Goal: Check status: Check status

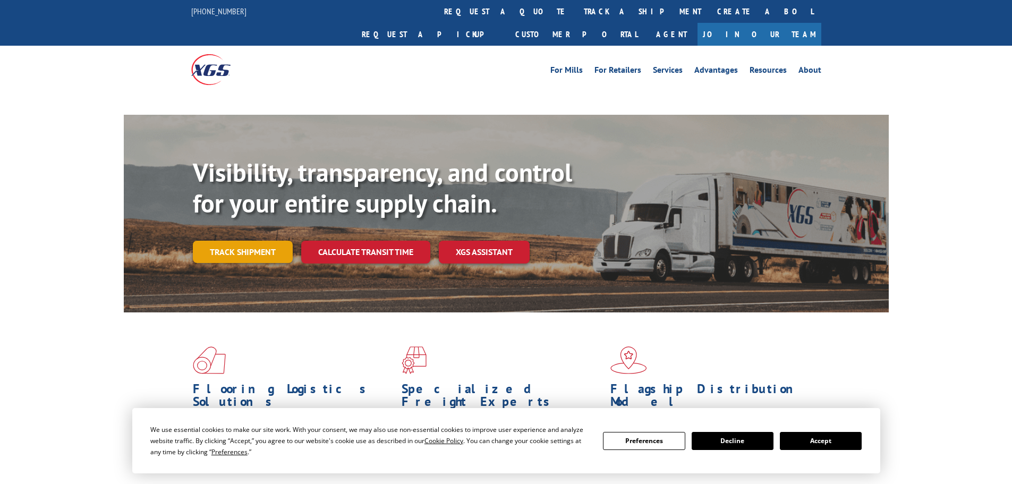
click at [269, 241] on link "Track shipment" at bounding box center [243, 252] width 100 height 22
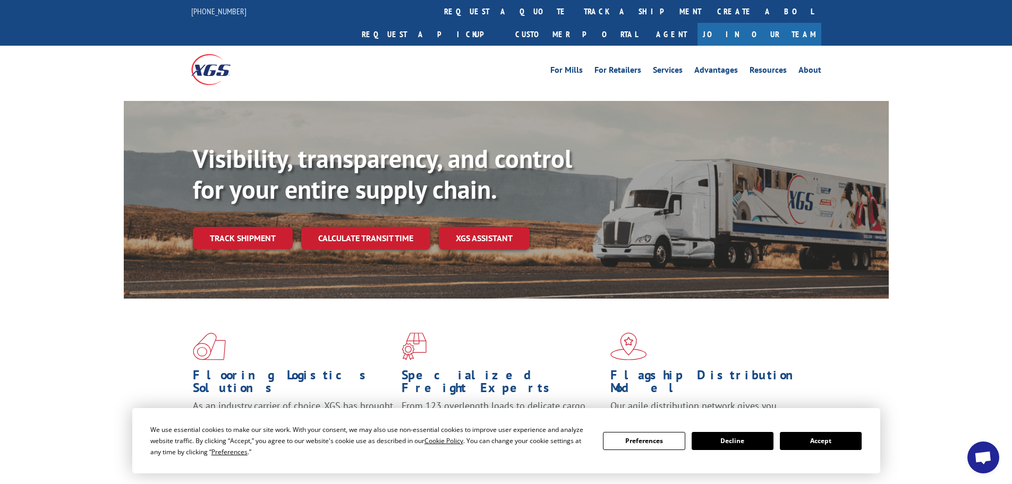
click at [835, 443] on button "Accept" at bounding box center [821, 441] width 82 height 18
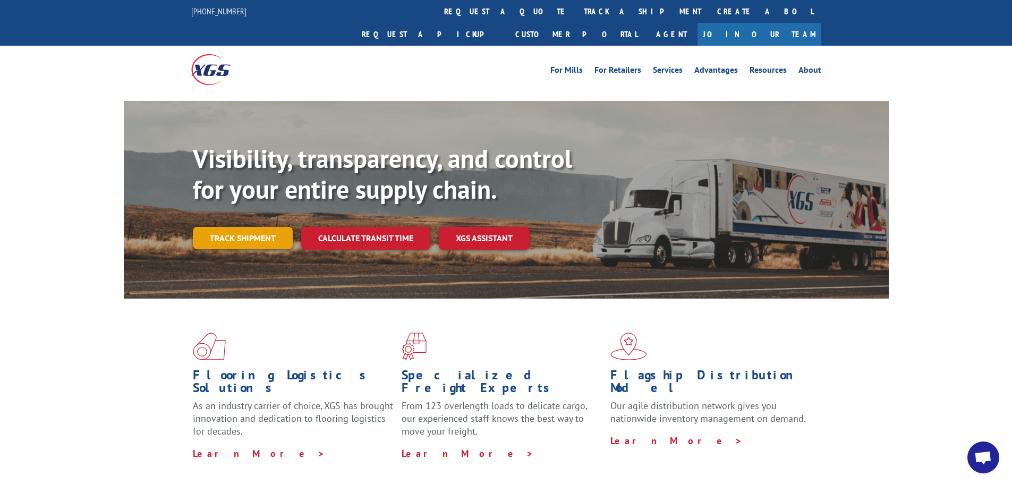
click at [256, 227] on link "Track shipment" at bounding box center [243, 238] width 100 height 22
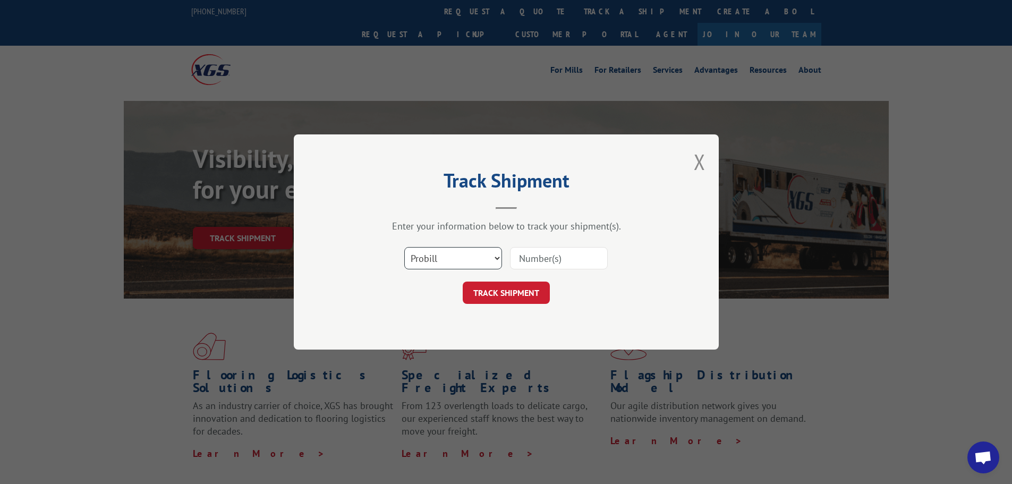
click at [457, 256] on select "Select category... Probill BOL PO" at bounding box center [453, 258] width 98 height 22
select select "bol"
click at [404, 247] on select "Select category... Probill BOL PO" at bounding box center [453, 258] width 98 height 22
click at [568, 267] on input at bounding box center [559, 258] width 98 height 22
type input "2844030"
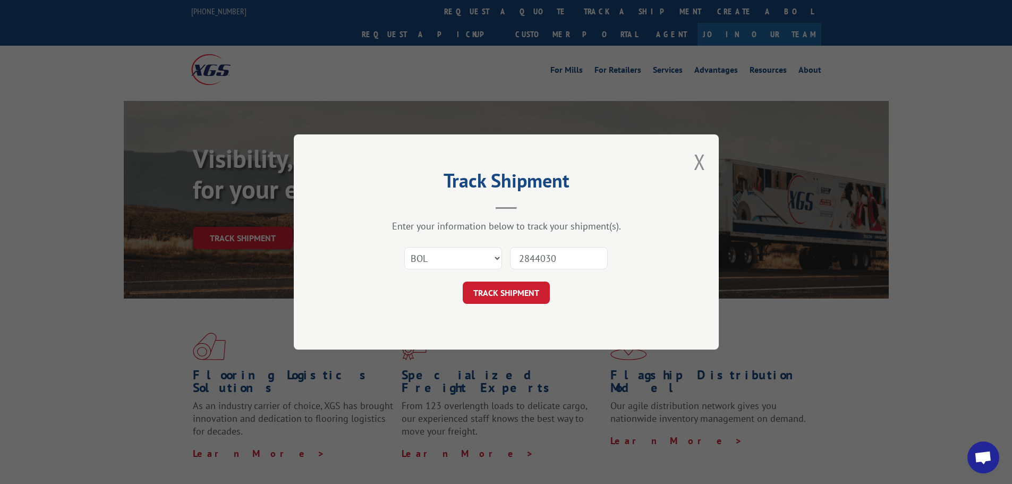
click button "TRACK SHIPMENT" at bounding box center [506, 293] width 87 height 22
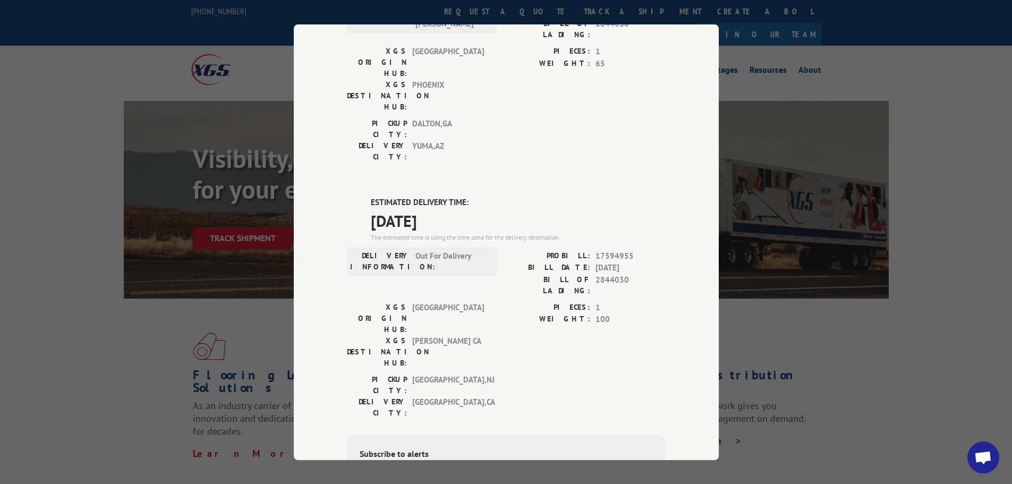
scroll to position [16, 0]
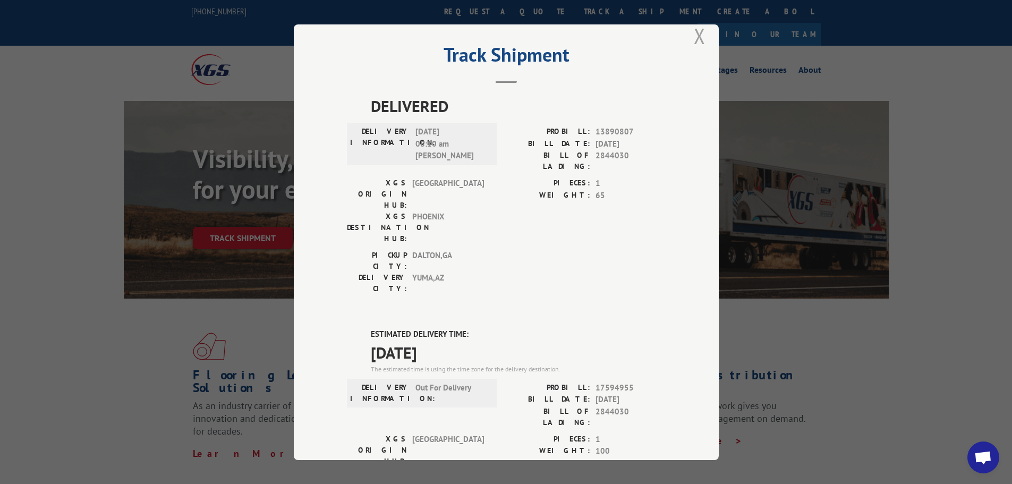
click at [695, 38] on button "Close modal" at bounding box center [700, 36] width 12 height 28
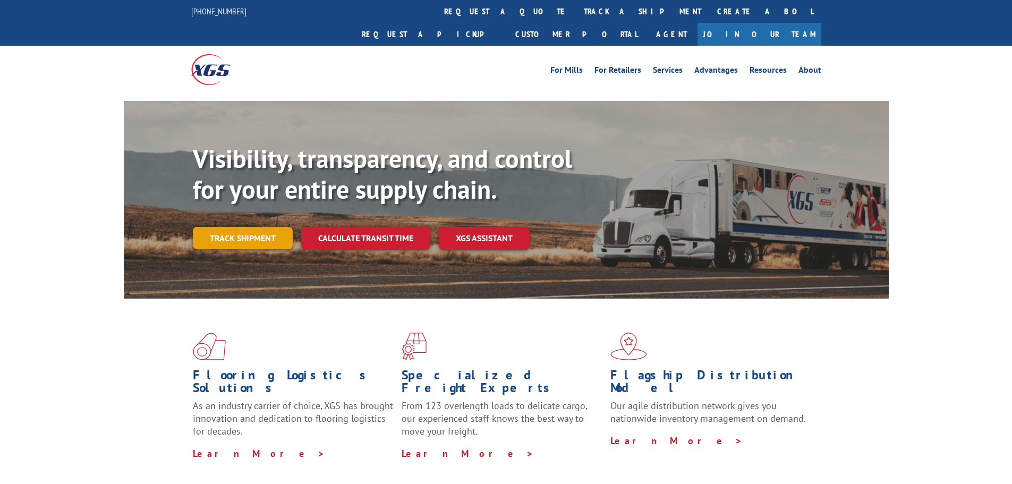
click at [220, 227] on link "Track shipment" at bounding box center [243, 238] width 100 height 22
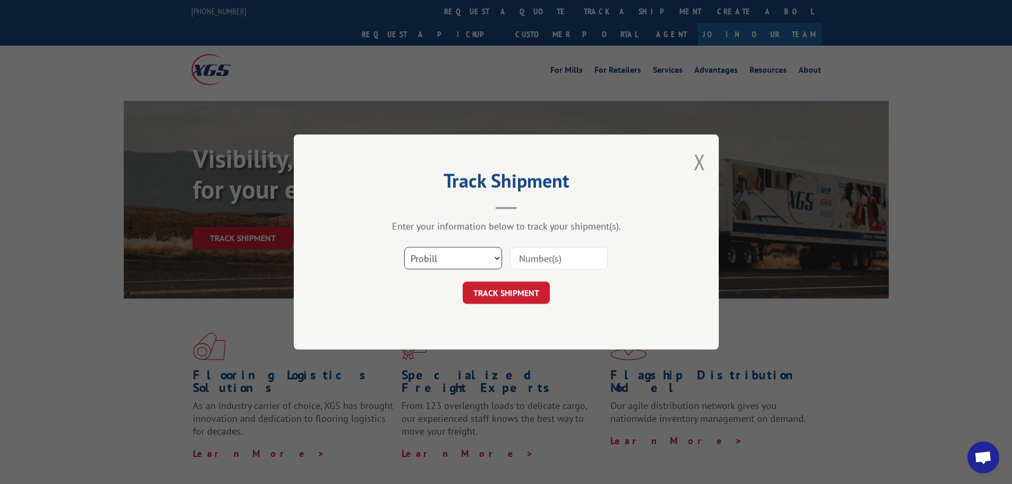
click at [475, 263] on select "Select category... Probill BOL PO" at bounding box center [453, 258] width 98 height 22
select select "bol"
click at [404, 247] on select "Select category... Probill BOL PO" at bounding box center [453, 258] width 98 height 22
click at [563, 260] on input at bounding box center [559, 258] width 98 height 22
type input "2844030"
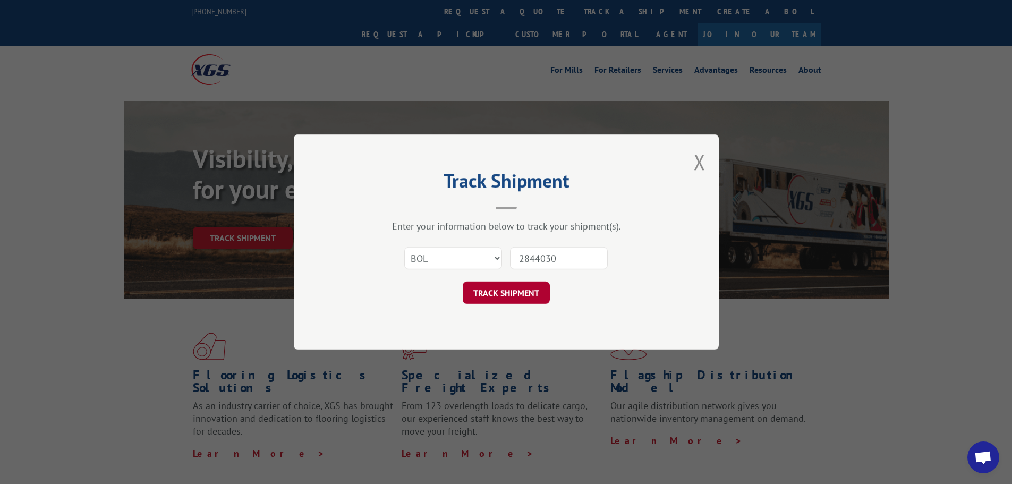
click at [539, 300] on button "TRACK SHIPMENT" at bounding box center [506, 293] width 87 height 22
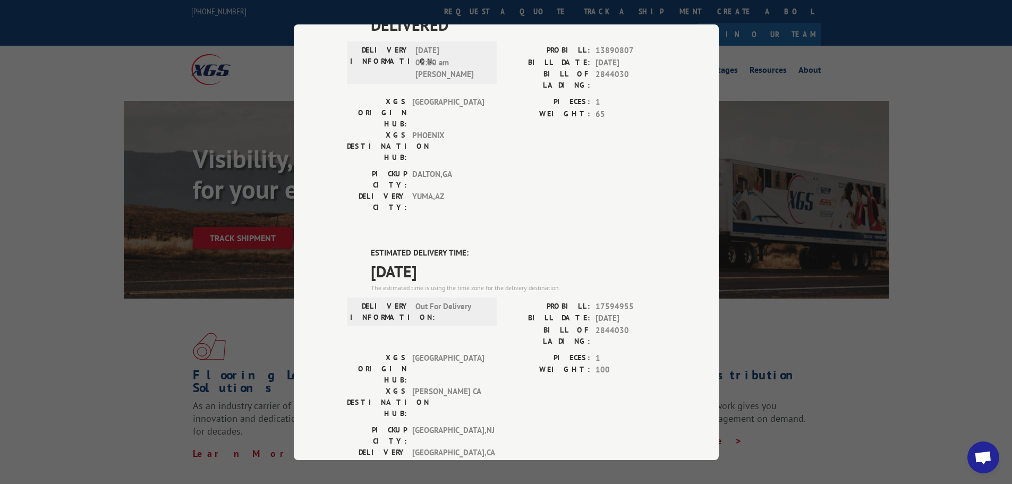
scroll to position [229, 0]
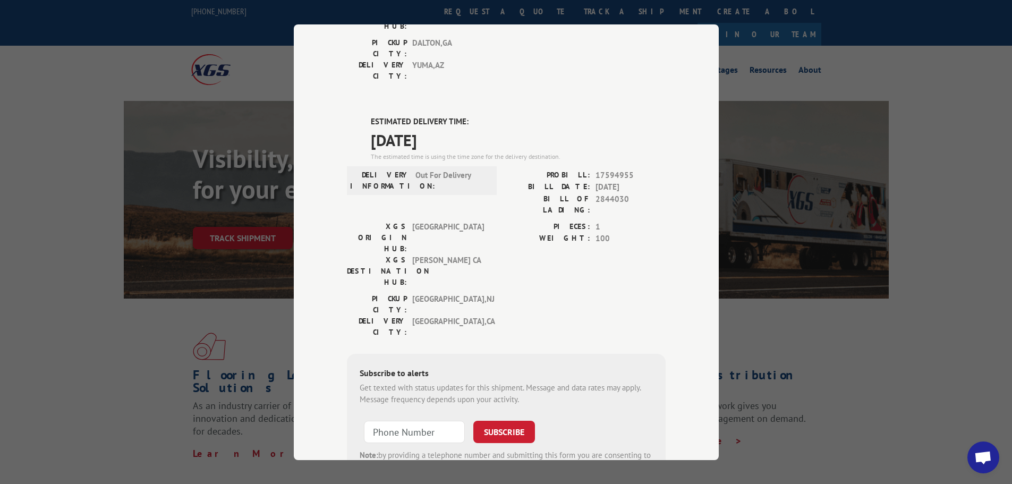
click at [768, 351] on div "Track Shipment DELIVERED DELIVERY INFORMATION: [DATE] 08:10 am [PERSON_NAME]: 1…" at bounding box center [506, 242] width 1012 height 484
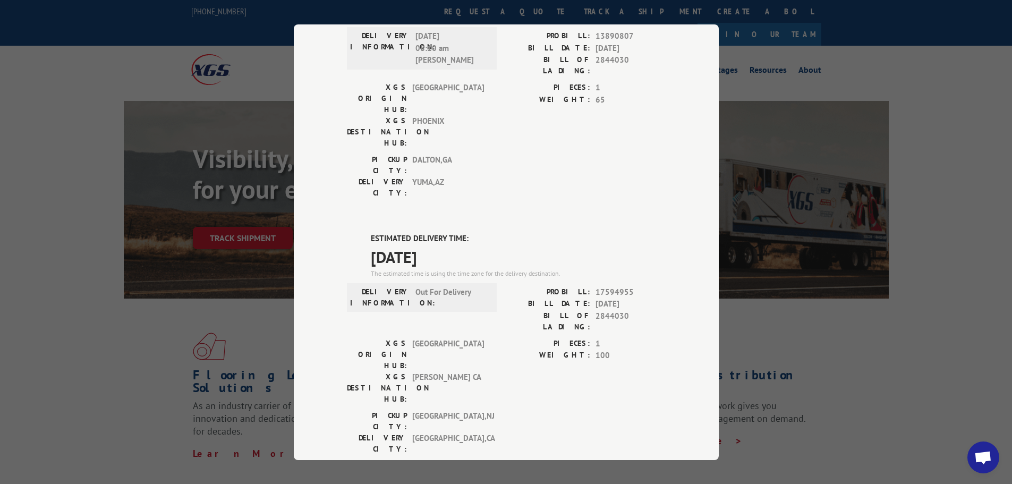
scroll to position [0, 0]
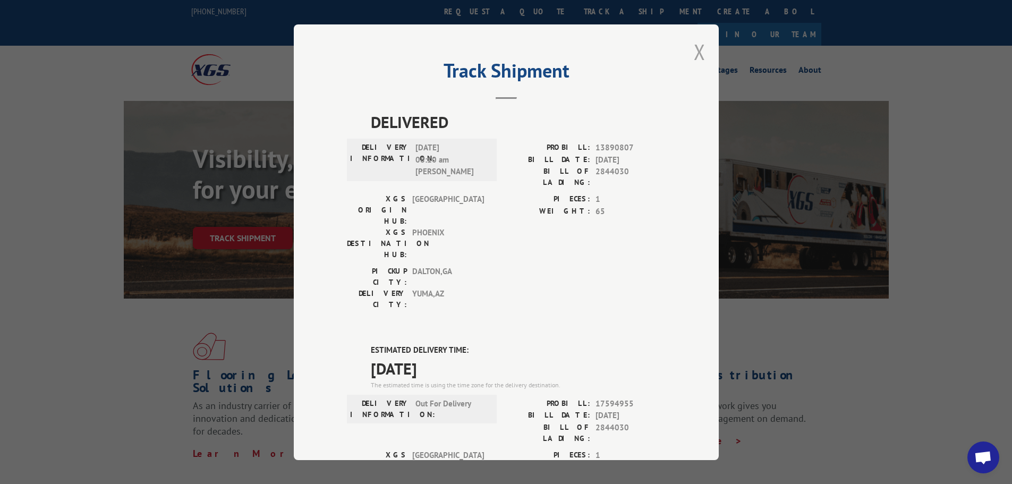
click at [694, 56] on button "Close modal" at bounding box center [700, 52] width 12 height 28
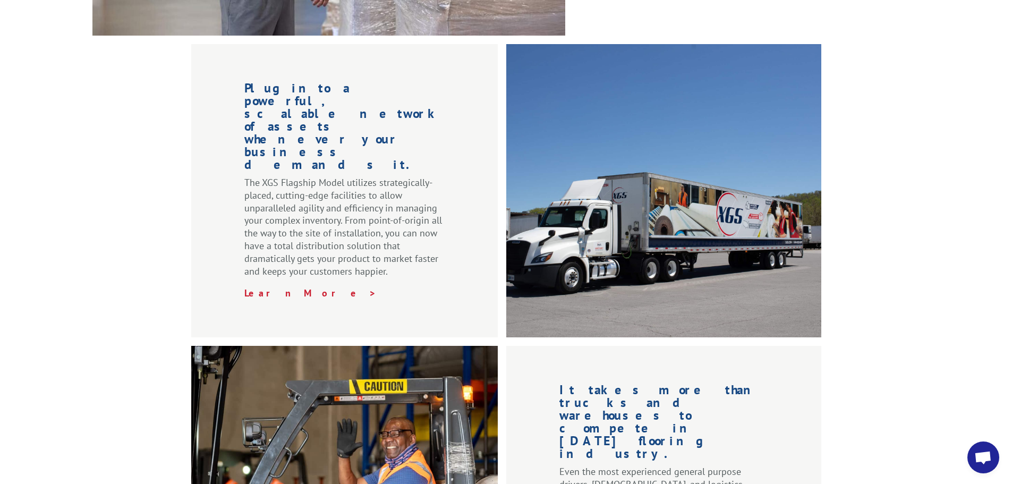
scroll to position [1619, 0]
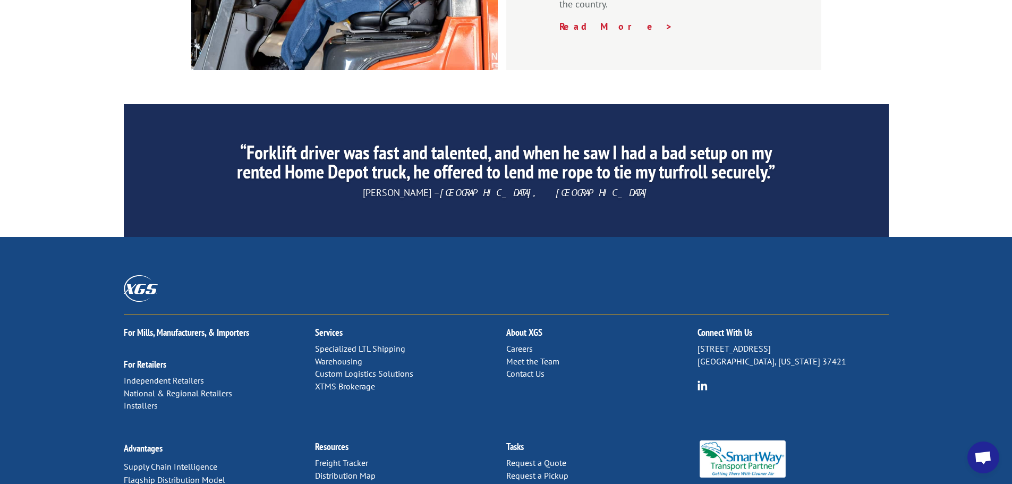
click at [526, 368] on link "Contact Us" at bounding box center [525, 373] width 38 height 11
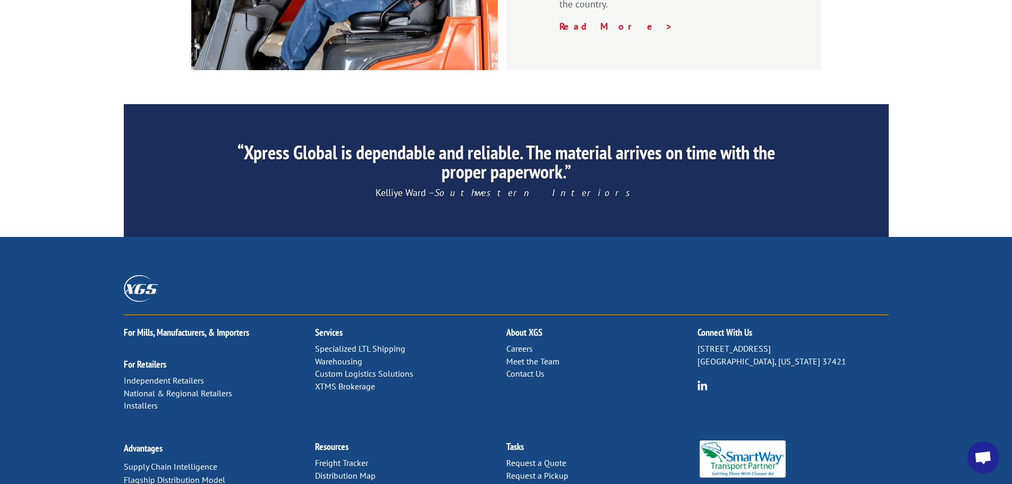
scroll to position [0, 0]
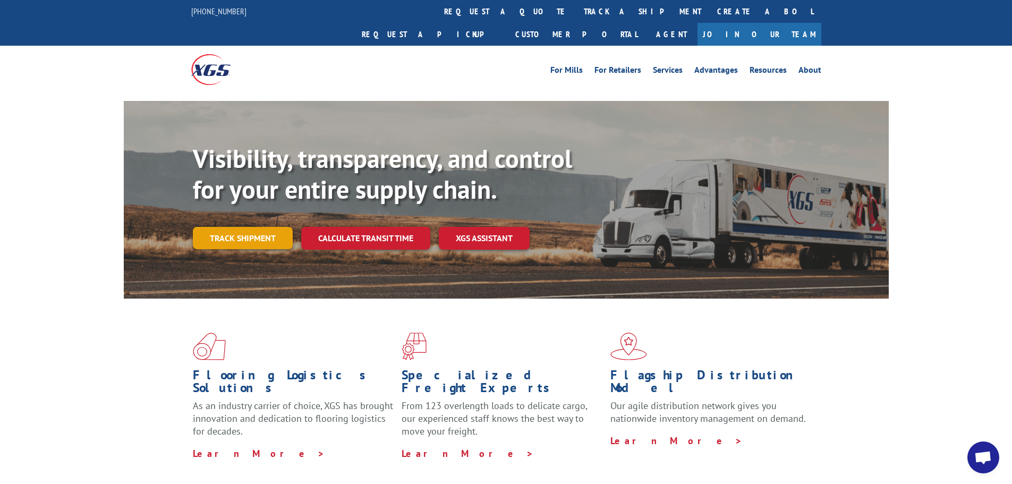
click at [265, 227] on link "Track shipment" at bounding box center [243, 238] width 100 height 22
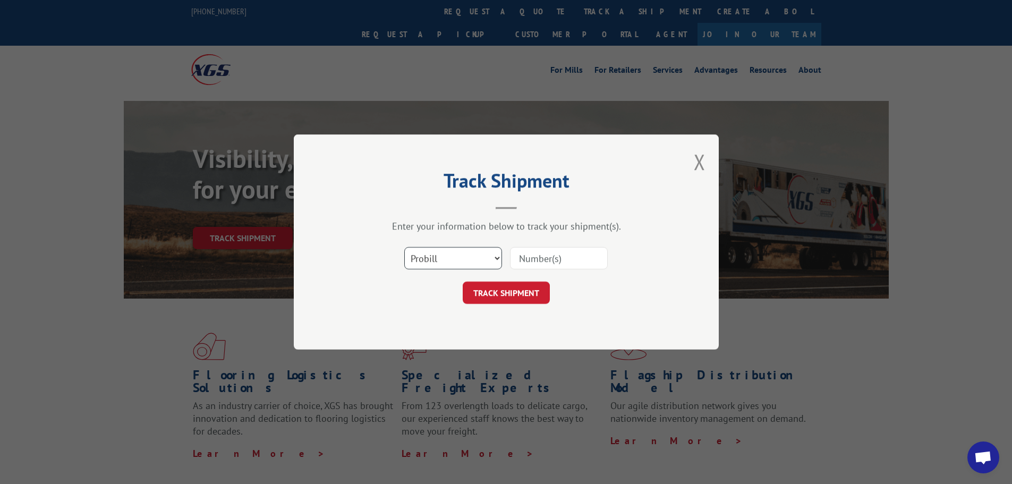
click at [477, 259] on select "Select category... Probill BOL PO" at bounding box center [453, 258] width 98 height 22
select select "bol"
click at [404, 247] on select "Select category... Probill BOL PO" at bounding box center [453, 258] width 98 height 22
click at [563, 267] on input at bounding box center [559, 258] width 98 height 22
type input "2844030"
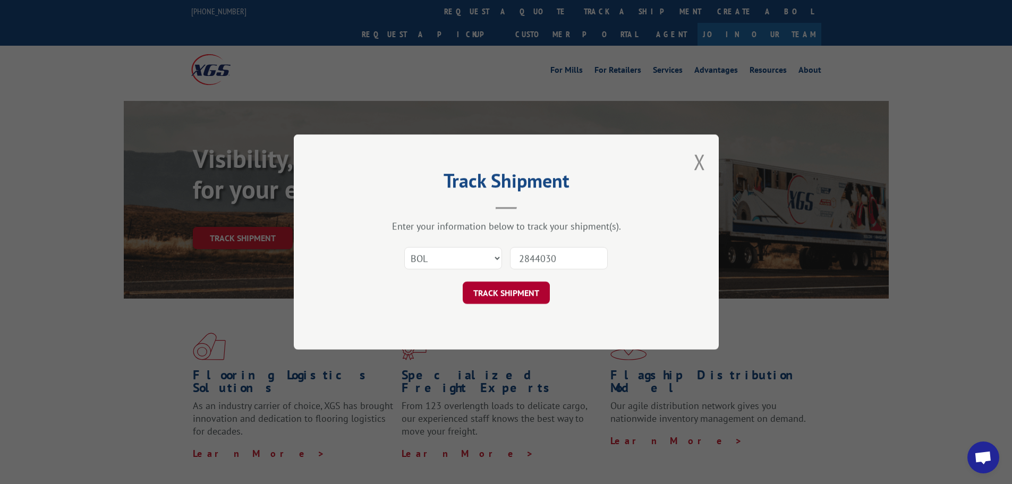
click at [495, 299] on button "TRACK SHIPMENT" at bounding box center [506, 293] width 87 height 22
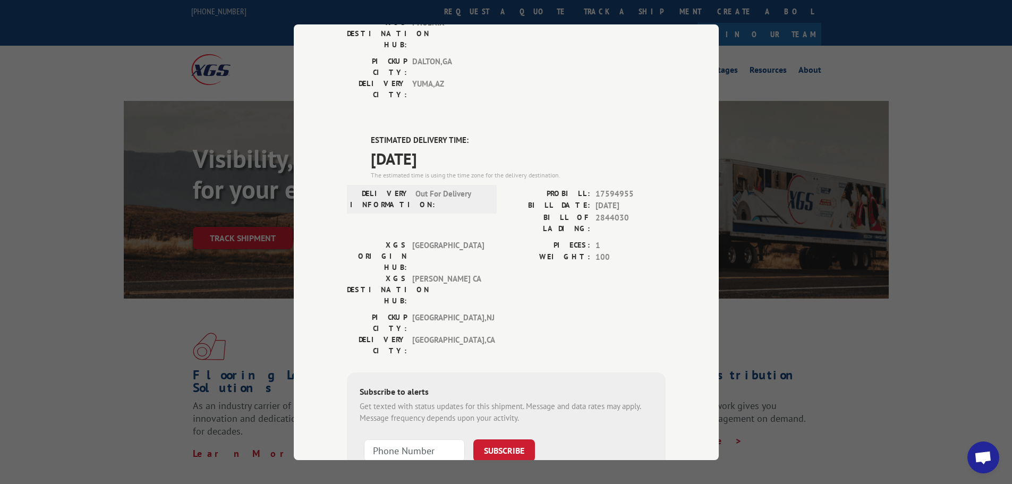
scroll to position [229, 0]
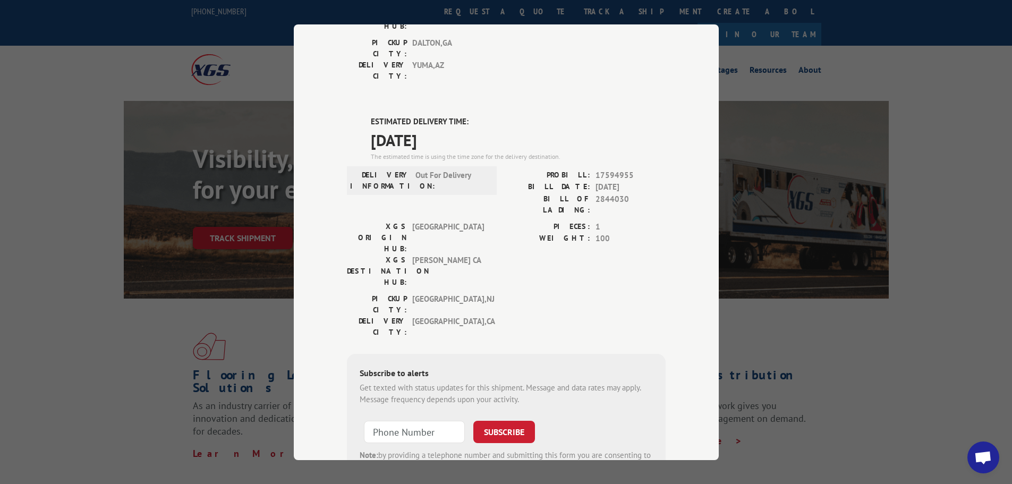
drag, startPoint x: 558, startPoint y: 114, endPoint x: 647, endPoint y: 125, distance: 90.0
click at [647, 169] on div "PROBILL: 17594955 BILL DATE: [DATE] BILL OF LADING: 2844030" at bounding box center [585, 192] width 159 height 46
click at [610, 221] on span "1" at bounding box center [631, 227] width 70 height 12
drag, startPoint x: 579, startPoint y: 142, endPoint x: 603, endPoint y: 144, distance: 24.0
click at [603, 193] on div "BILL OF LADING: 2844030" at bounding box center [585, 204] width 159 height 22
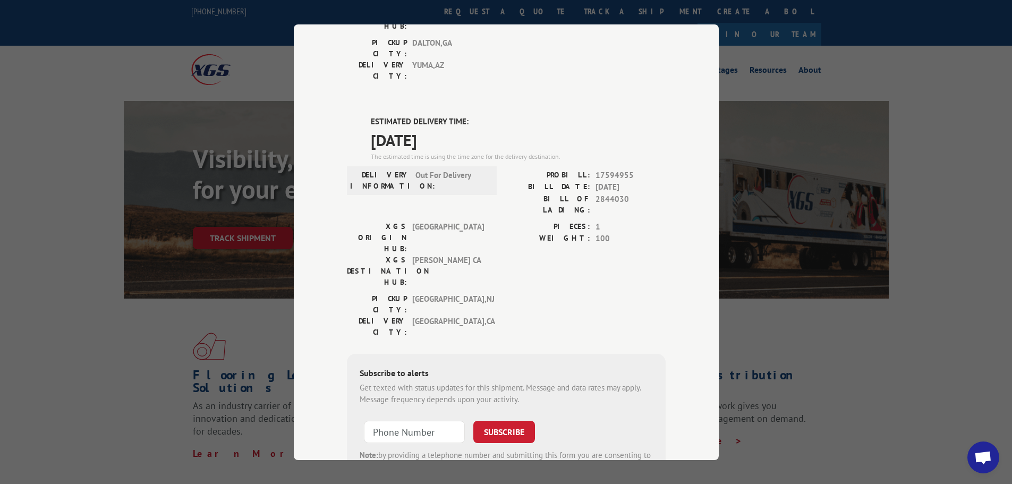
click at [660, 193] on span "2844030" at bounding box center [631, 204] width 70 height 22
